Goal: Transaction & Acquisition: Subscribe to service/newsletter

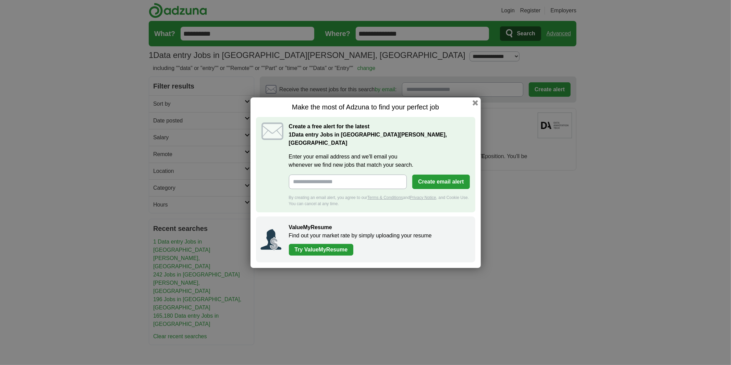
click at [315, 179] on input "Enter your email address and we'll email you whenever we find new jobs that mat…" at bounding box center [348, 182] width 118 height 14
click at [445, 180] on button "Create email alert" at bounding box center [440, 182] width 57 height 14
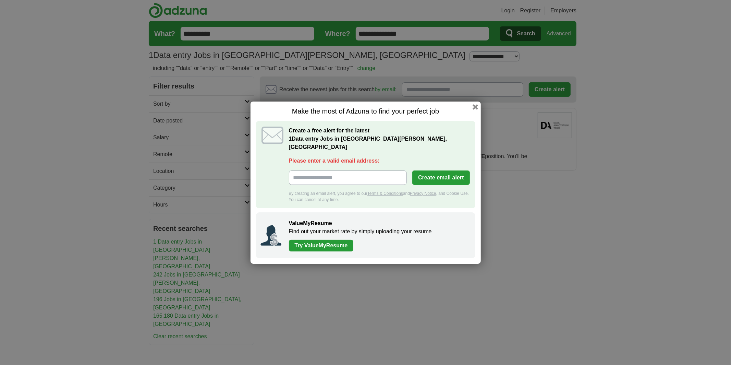
click at [312, 172] on input "Please enter a valid email address:" at bounding box center [348, 177] width 118 height 14
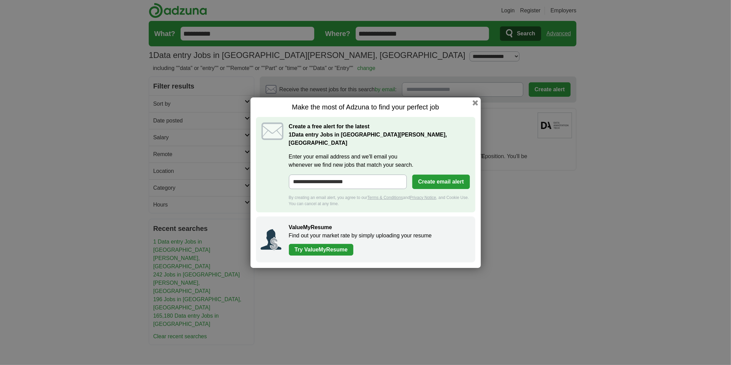
type input "**********"
click at [447, 181] on button "Create email alert" at bounding box center [440, 182] width 57 height 14
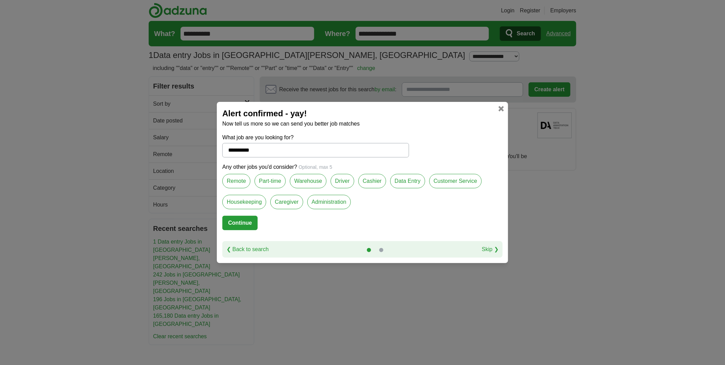
click at [236, 183] on label "Remote" at bounding box center [237, 181] width 28 height 14
click at [269, 183] on label "Part-time" at bounding box center [270, 181] width 31 height 14
click at [404, 185] on label "Data Entry" at bounding box center [407, 181] width 35 height 14
click at [473, 183] on label "Customer Service" at bounding box center [456, 181] width 52 height 14
click at [260, 201] on label "Housekeeping" at bounding box center [245, 202] width 44 height 14
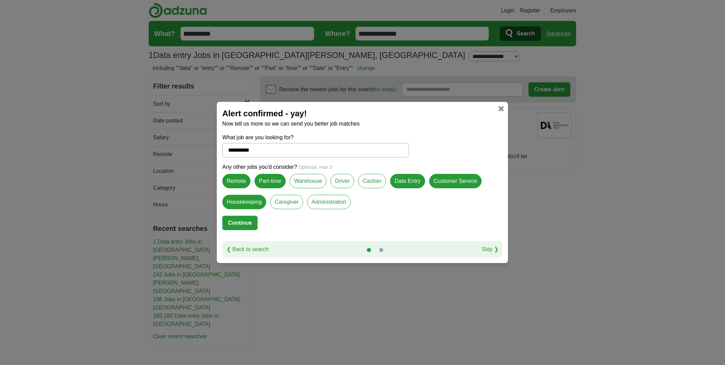
click at [334, 231] on form "**********" at bounding box center [363, 187] width 280 height 108
click at [242, 251] on link "❮ Back to search" at bounding box center [248, 249] width 42 height 8
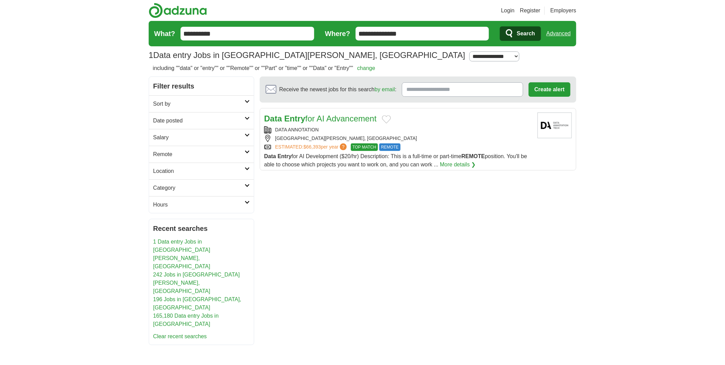
click at [169, 158] on h2 "Remote" at bounding box center [199, 154] width 92 height 8
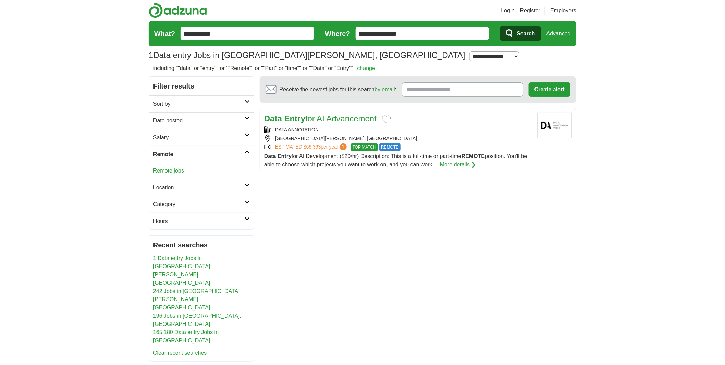
click at [176, 170] on link "Remote jobs" at bounding box center [168, 171] width 31 height 6
